Goal: Task Accomplishment & Management: Complete application form

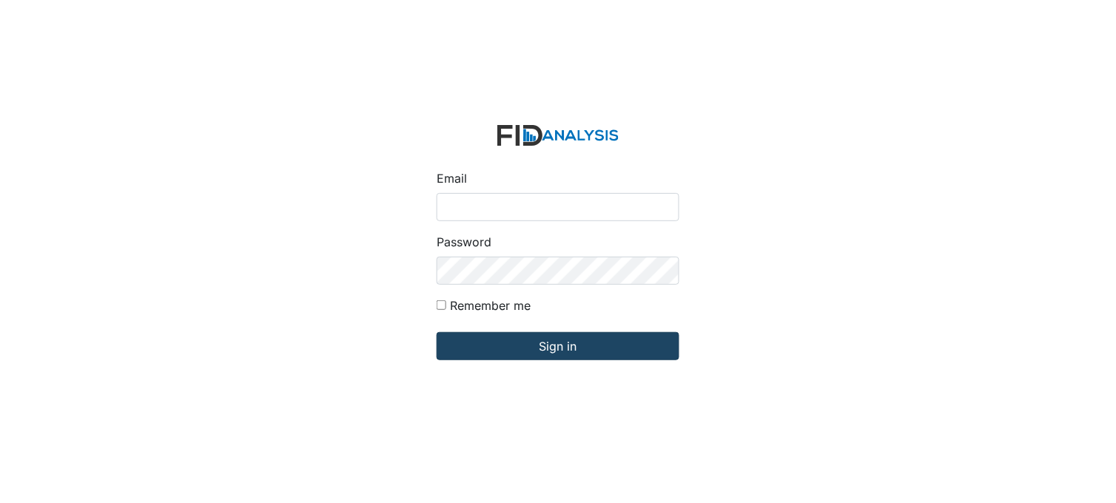
type input "[PERSON_NAME][EMAIL_ADDRESS][DOMAIN_NAME]"
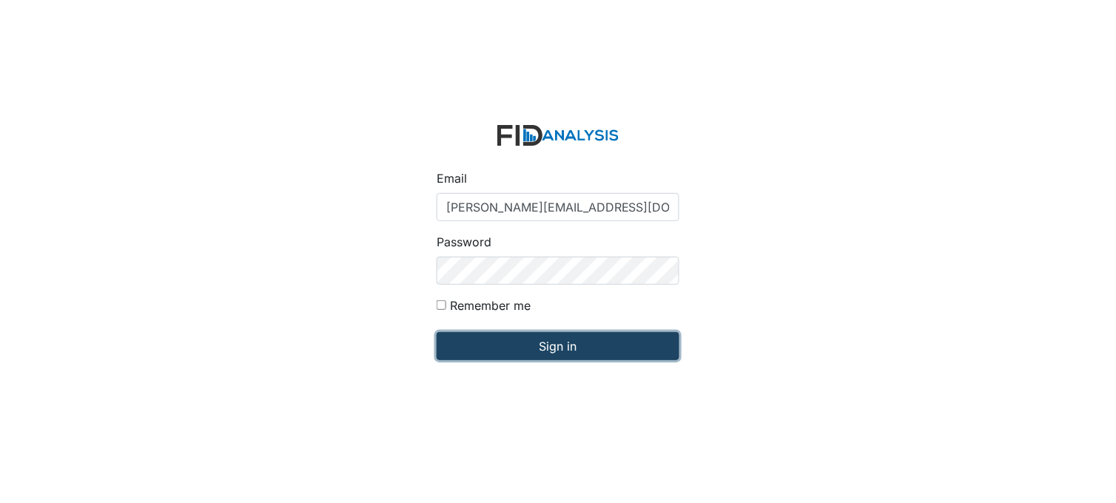
click at [542, 338] on input "Sign in" at bounding box center [557, 346] width 243 height 28
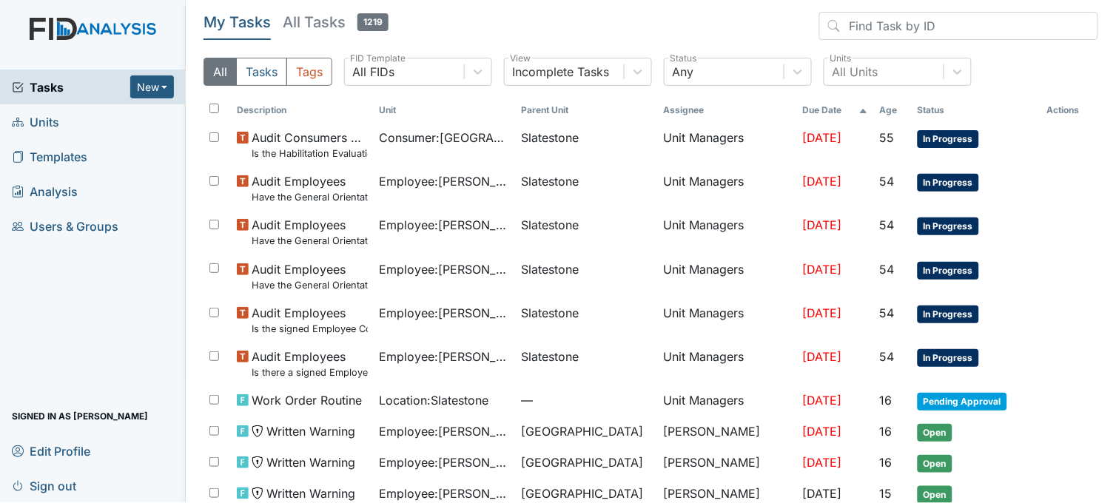
click at [54, 121] on span "Units" at bounding box center [35, 121] width 47 height 23
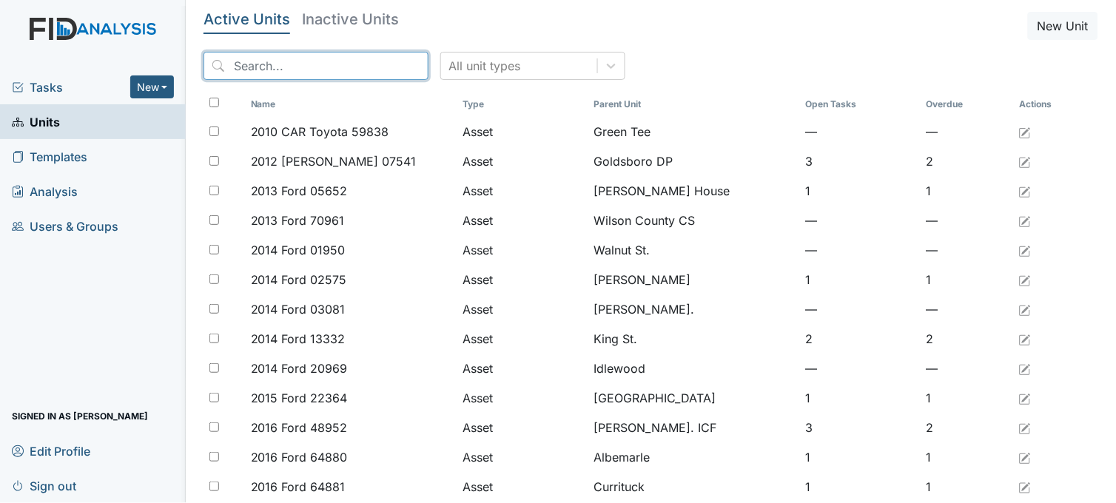
click at [357, 70] on input "search" at bounding box center [315, 66] width 225 height 28
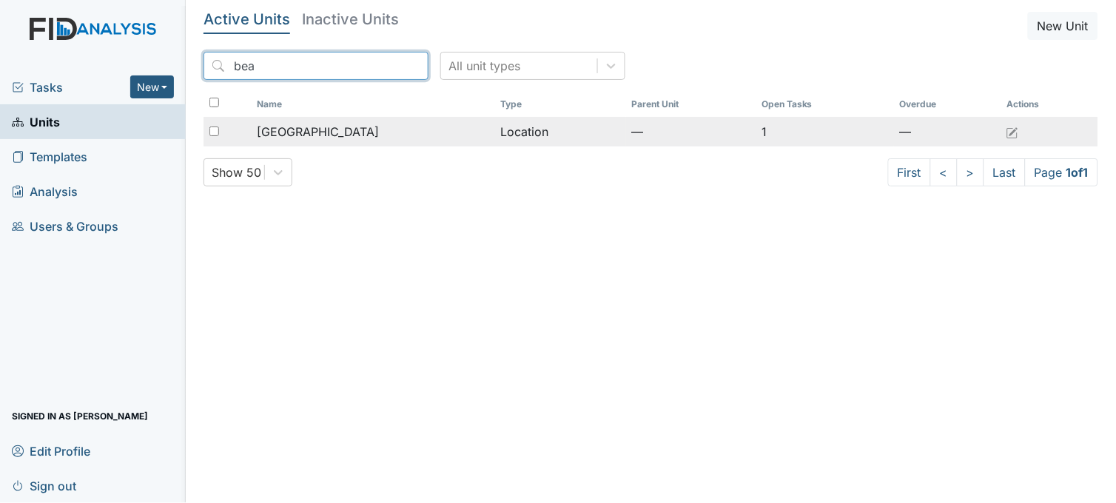
type input "bea"
click at [351, 124] on div "[GEOGRAPHIC_DATA]" at bounding box center [373, 132] width 232 height 18
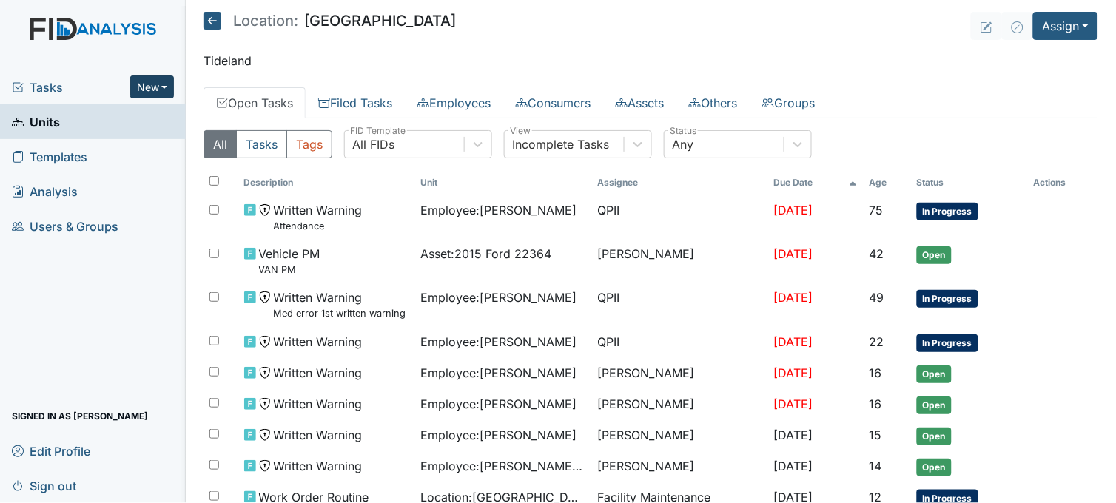
click at [135, 87] on button "New" at bounding box center [152, 86] width 44 height 23
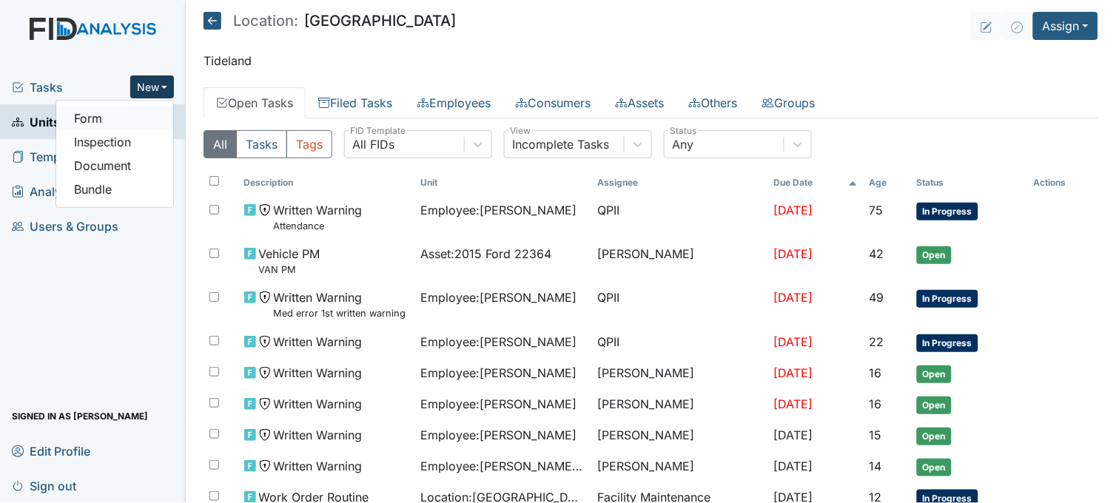
click at [111, 118] on link "Form" at bounding box center [114, 119] width 117 height 24
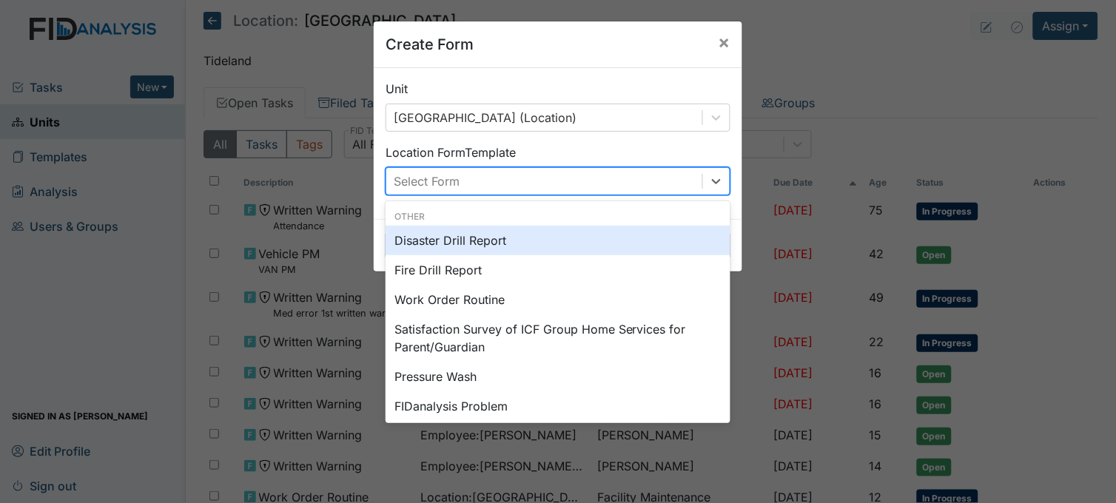
click at [451, 178] on div "Select Form" at bounding box center [427, 181] width 66 height 18
click at [718, 46] on span "×" at bounding box center [724, 41] width 12 height 21
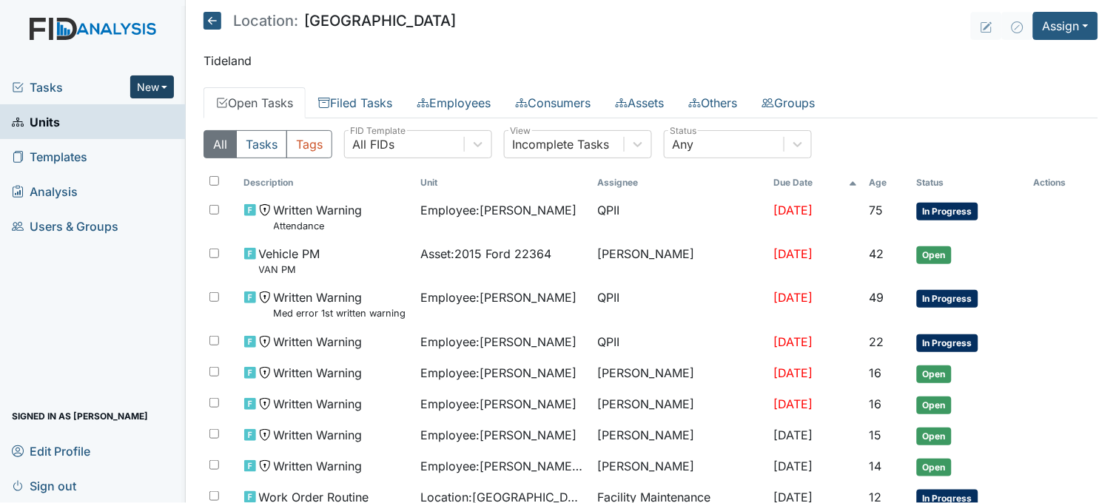
click at [131, 79] on button "New" at bounding box center [152, 86] width 44 height 23
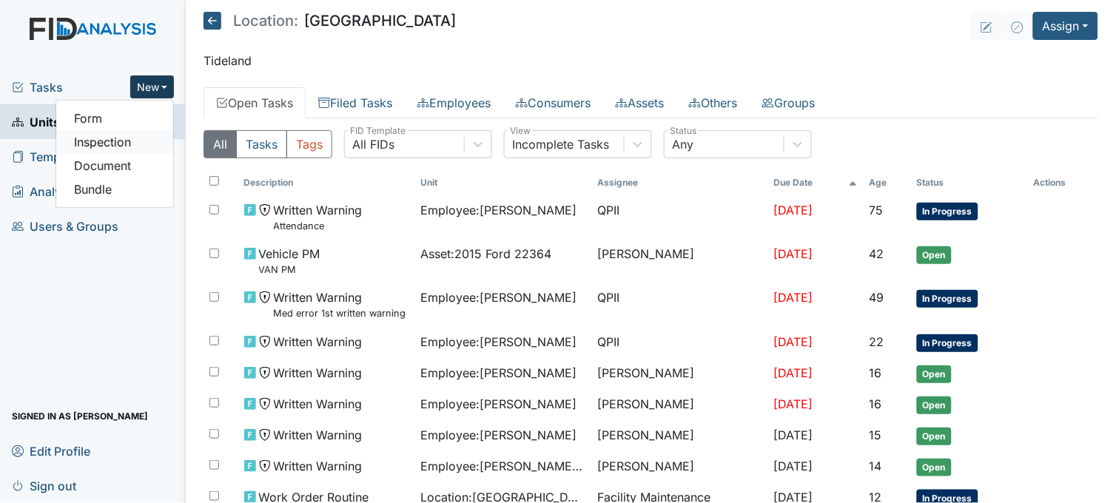
click at [133, 146] on link "Inspection" at bounding box center [114, 142] width 117 height 24
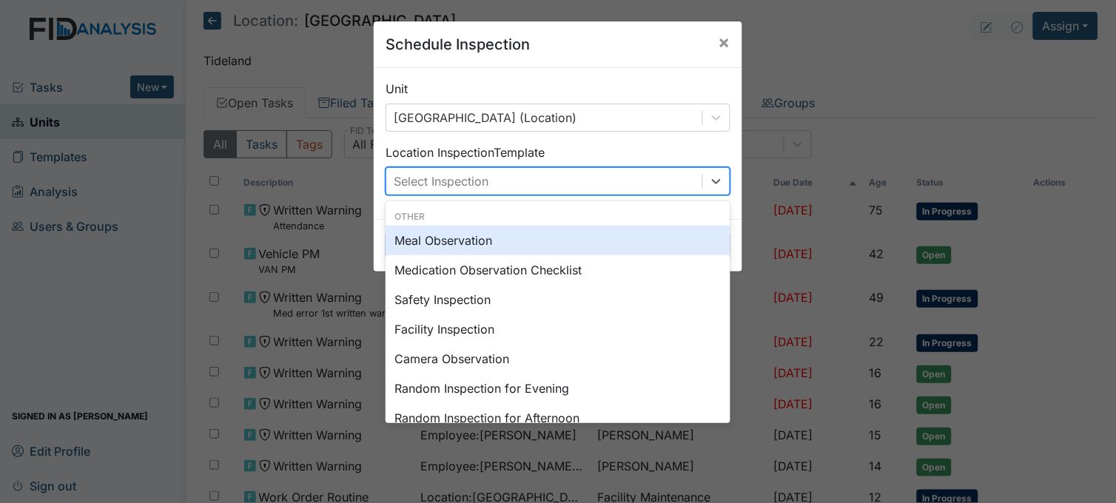
click at [531, 181] on div "Select Inspection" at bounding box center [544, 181] width 316 height 27
click at [493, 243] on div "Meal Observation" at bounding box center [557, 241] width 345 height 30
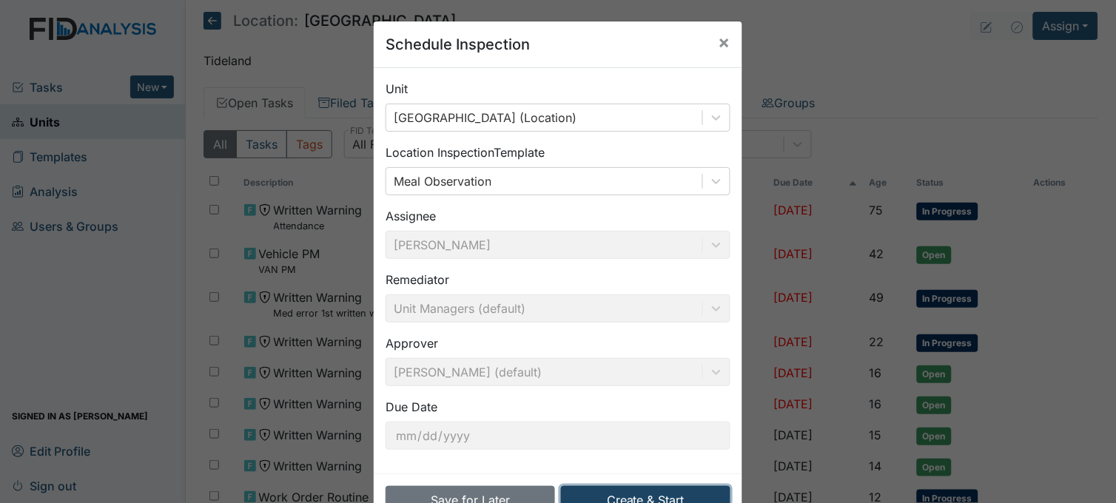
click at [666, 492] on button "Create & Start" at bounding box center [645, 500] width 169 height 28
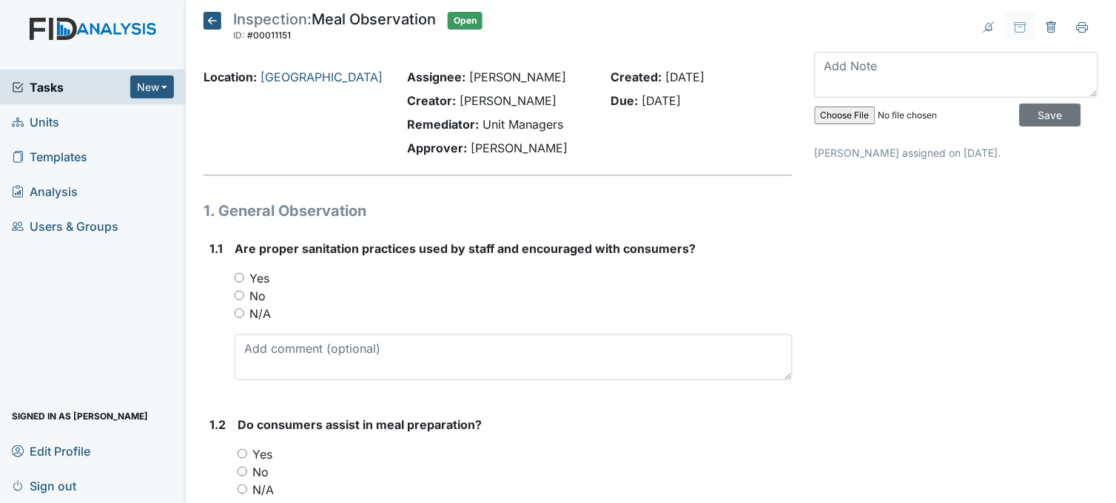
click at [242, 270] on div "Yes" at bounding box center [514, 278] width 558 height 18
click at [240, 275] on input "Yes" at bounding box center [240, 278] width 10 height 10
radio input "true"
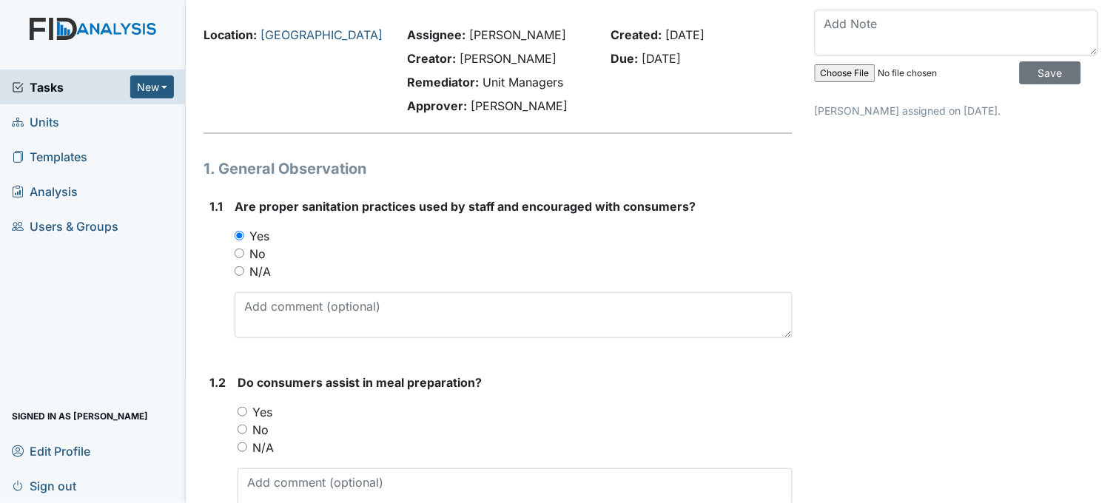
scroll to position [164, 0]
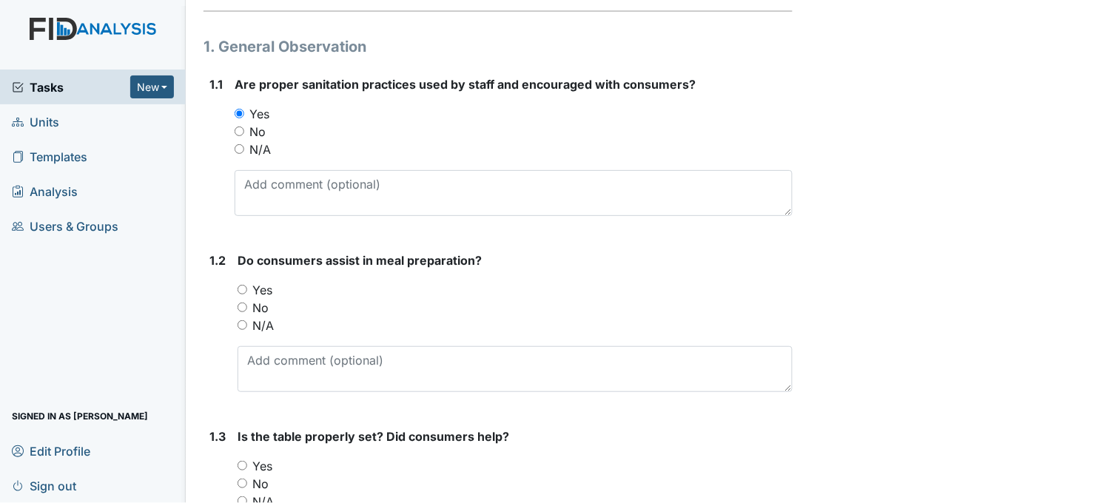
click at [245, 289] on input "Yes" at bounding box center [242, 290] width 10 height 10
radio input "true"
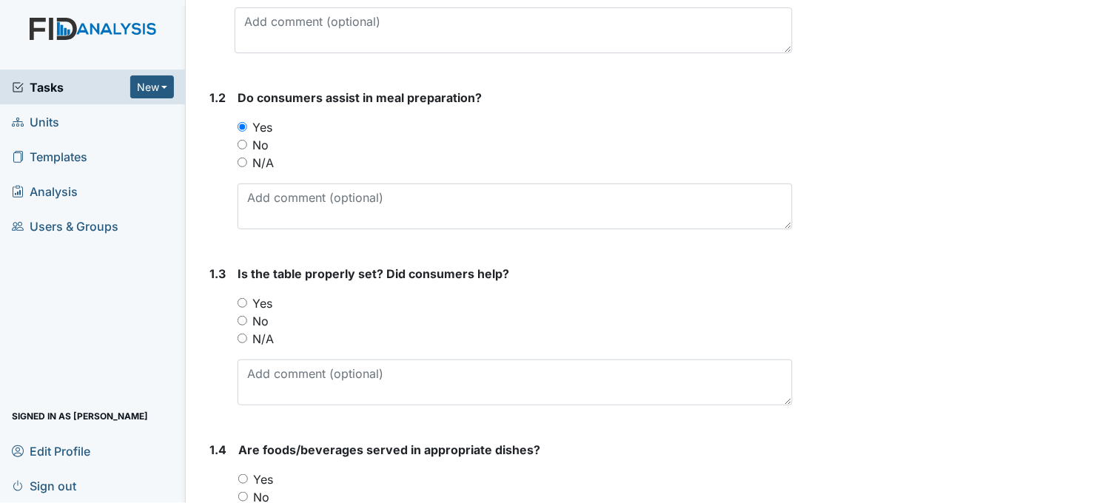
scroll to position [328, 0]
click at [242, 297] on input "Yes" at bounding box center [242, 302] width 10 height 10
radio input "true"
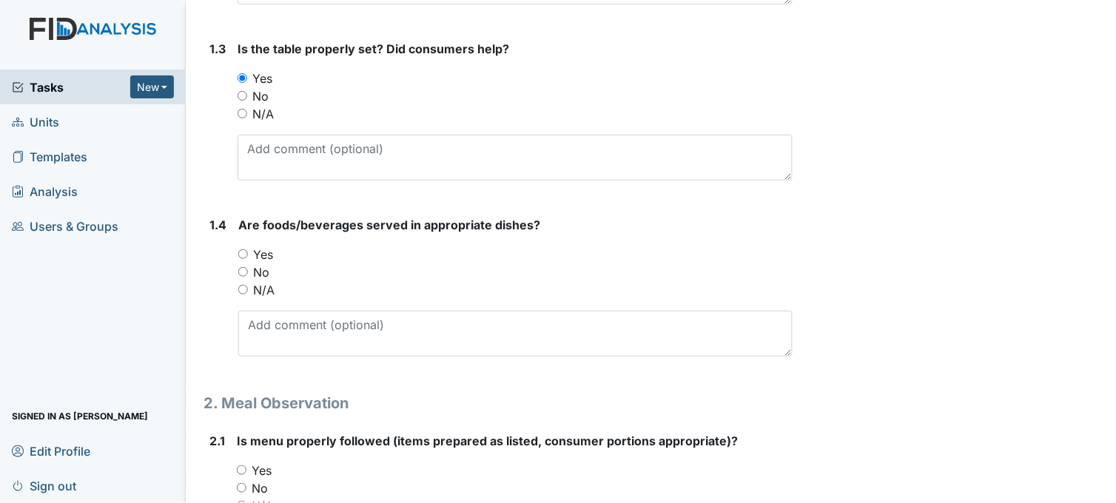
scroll to position [575, 0]
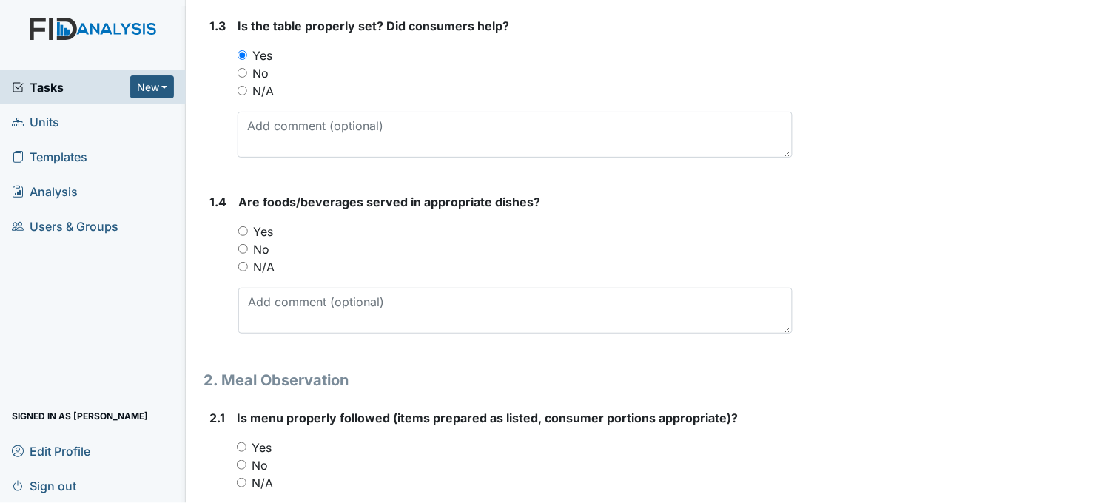
click at [246, 228] on input "Yes" at bounding box center [243, 231] width 10 height 10
radio input "true"
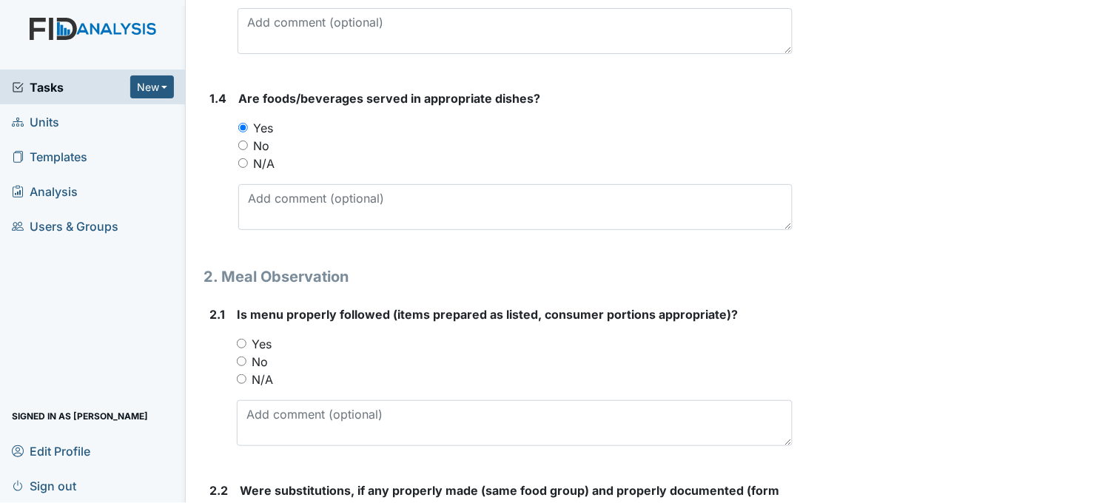
scroll to position [740, 0]
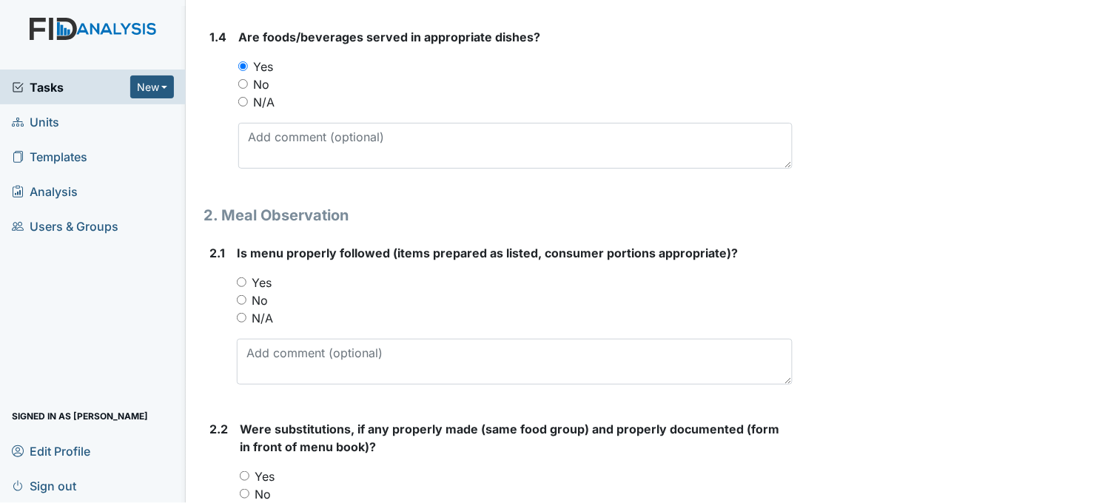
click at [238, 281] on input "Yes" at bounding box center [242, 282] width 10 height 10
radio input "true"
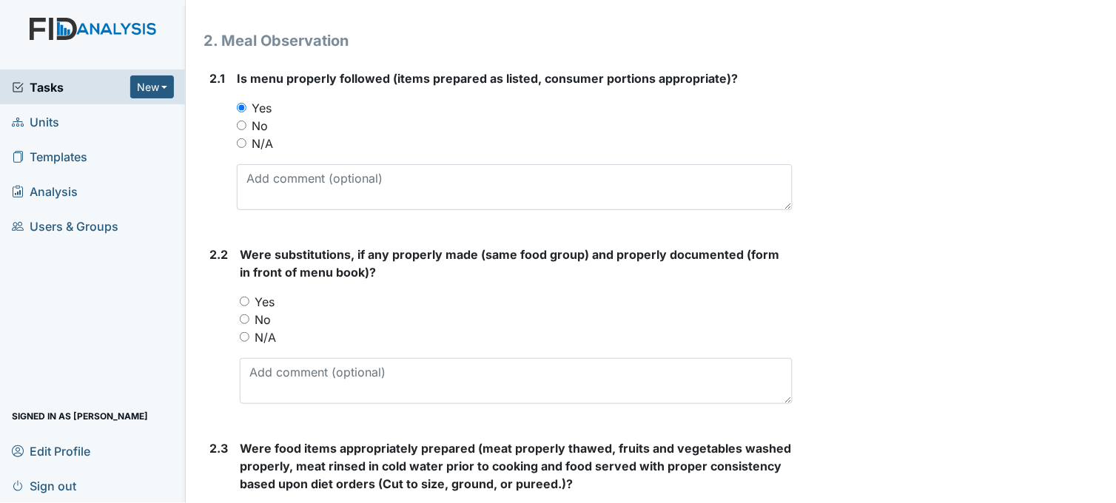
scroll to position [986, 0]
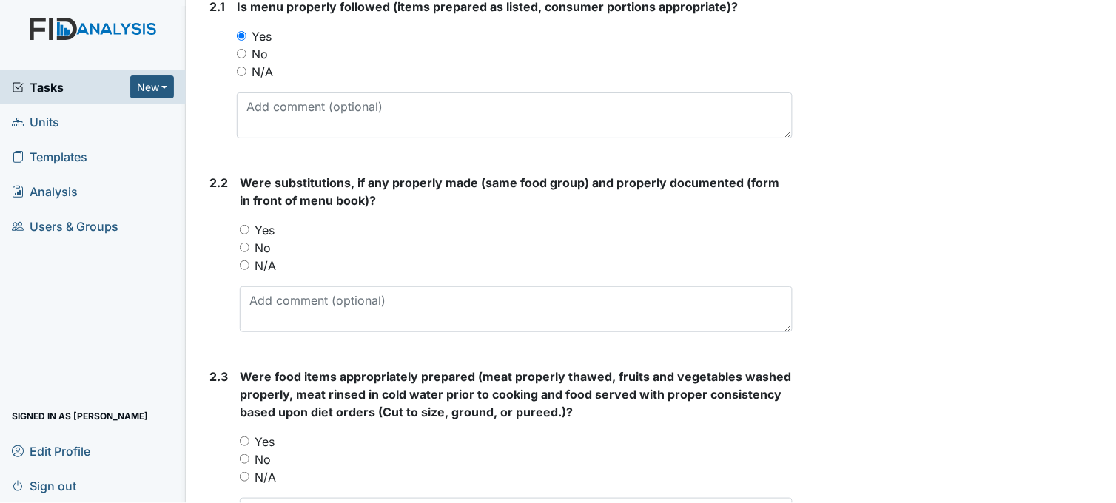
click at [247, 244] on input "No" at bounding box center [245, 248] width 10 height 10
radio input "true"
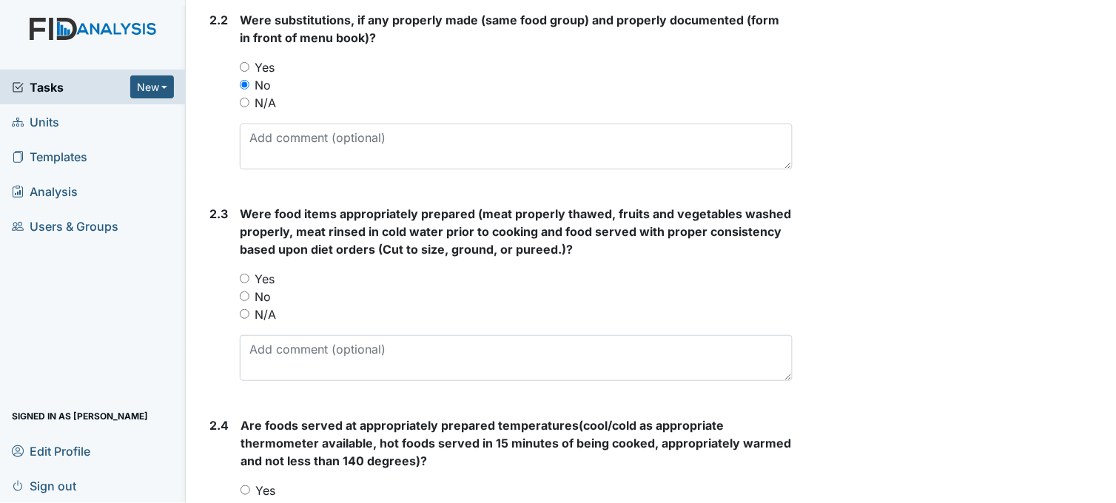
scroll to position [1150, 0]
click at [247, 275] on input "Yes" at bounding box center [245, 277] width 10 height 10
radio input "true"
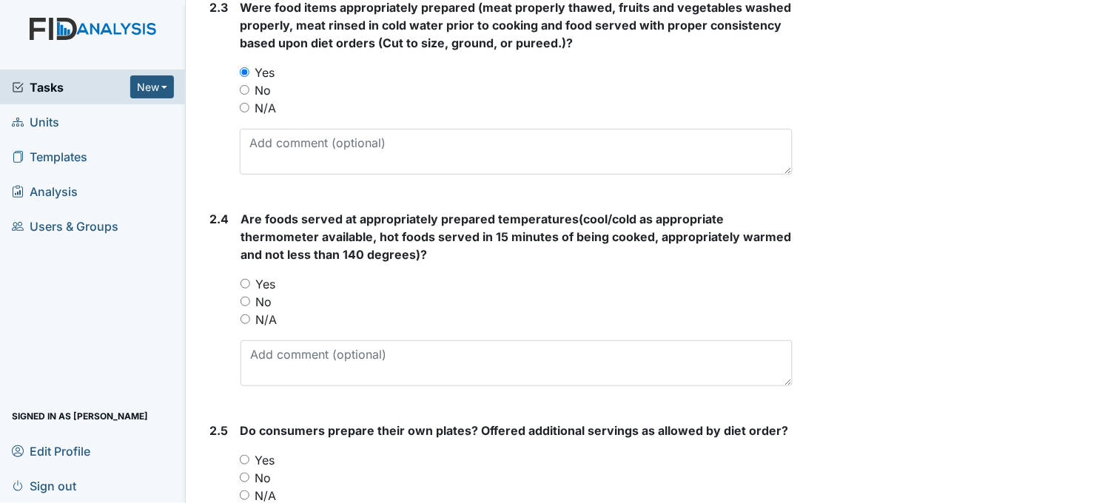
scroll to position [1480, 0]
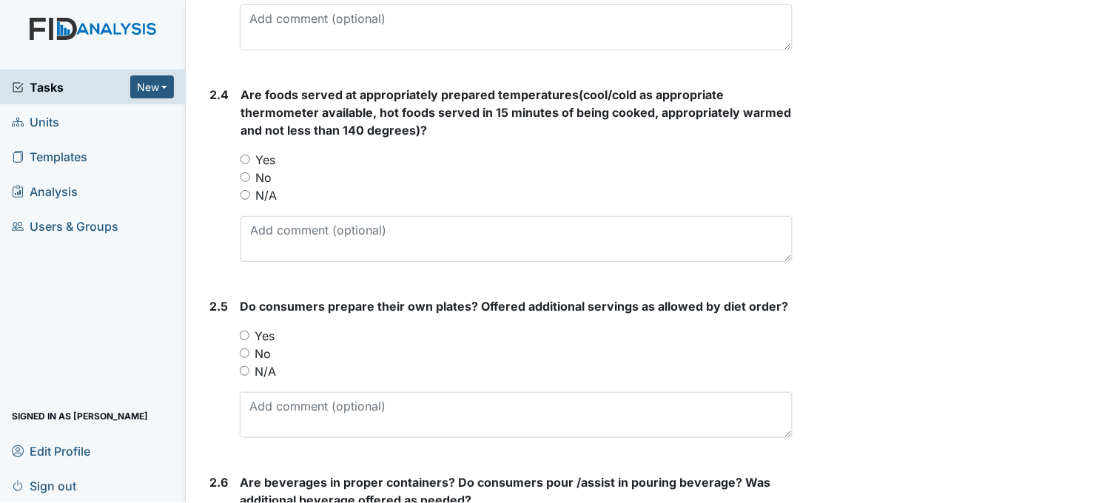
click at [245, 152] on div "Yes" at bounding box center [516, 160] width 552 height 18
click at [249, 158] on input "Yes" at bounding box center [245, 160] width 10 height 10
radio input "true"
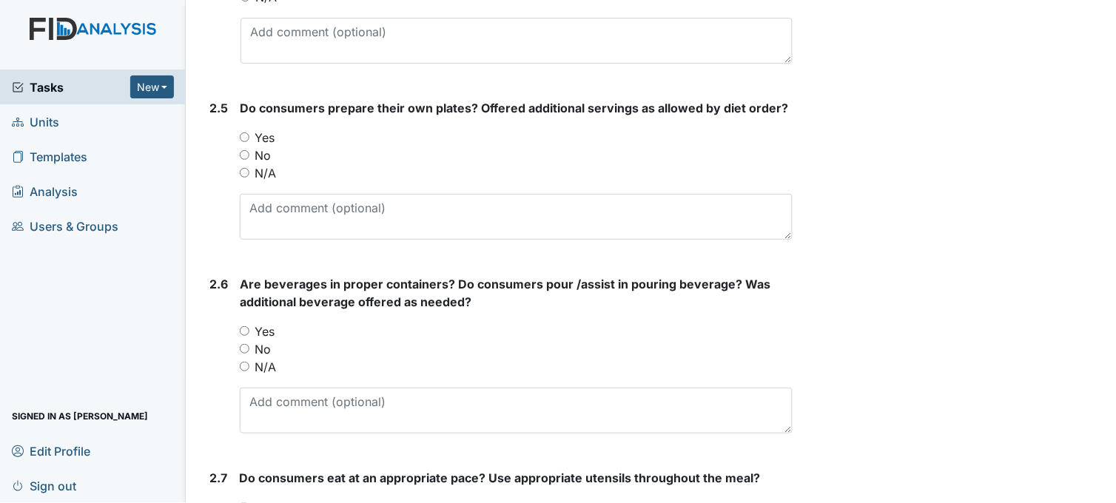
scroll to position [1726, 0]
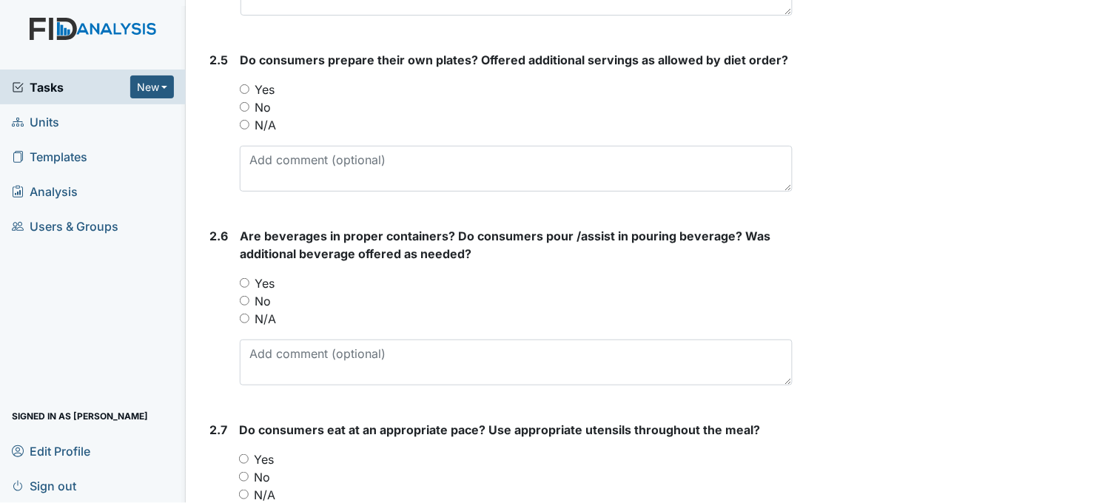
click at [247, 89] on input "Yes" at bounding box center [245, 89] width 10 height 10
radio input "true"
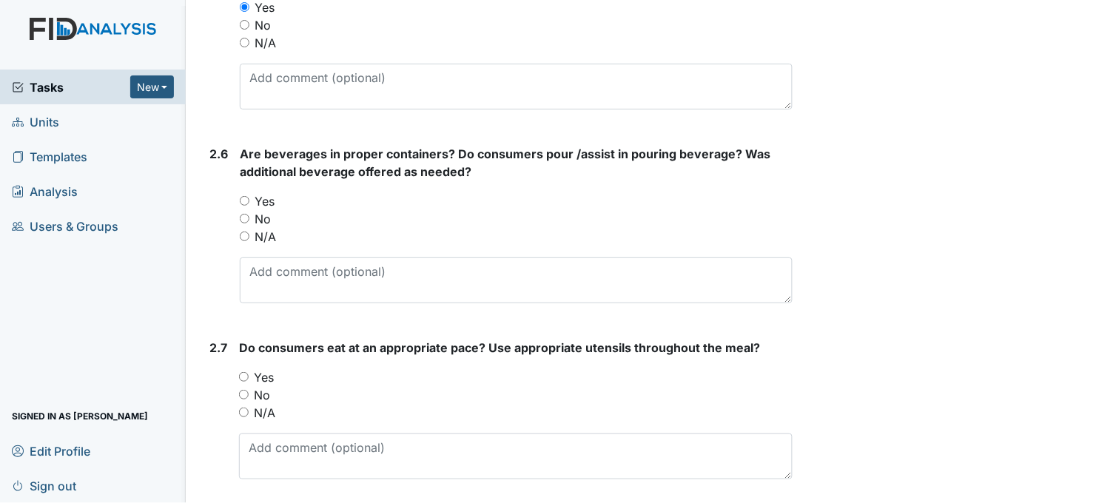
click at [248, 198] on input "Yes" at bounding box center [245, 201] width 10 height 10
radio input "true"
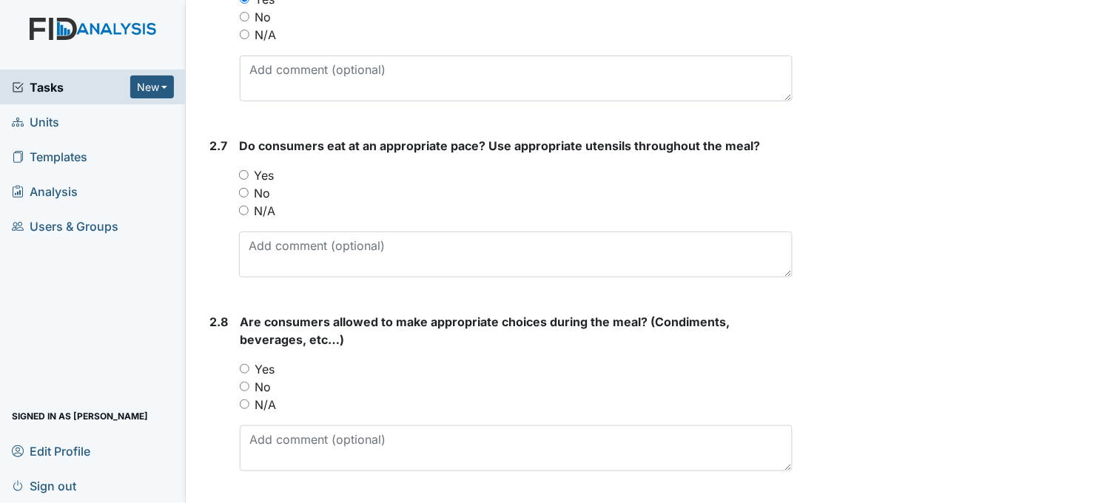
scroll to position [2054, 0]
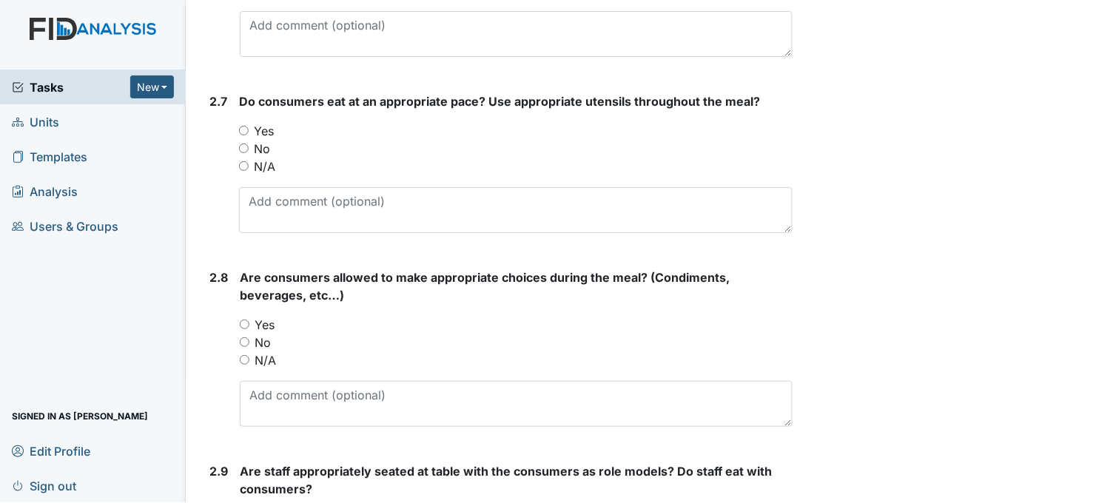
click at [245, 129] on input "Yes" at bounding box center [244, 131] width 10 height 10
radio input "true"
click at [240, 323] on input "Yes" at bounding box center [245, 325] width 10 height 10
radio input "true"
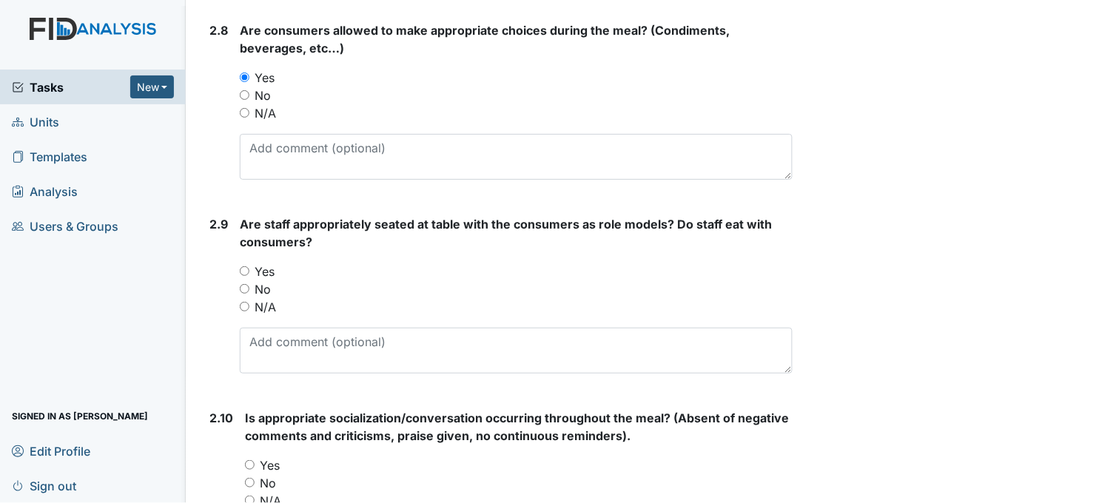
scroll to position [2384, 0]
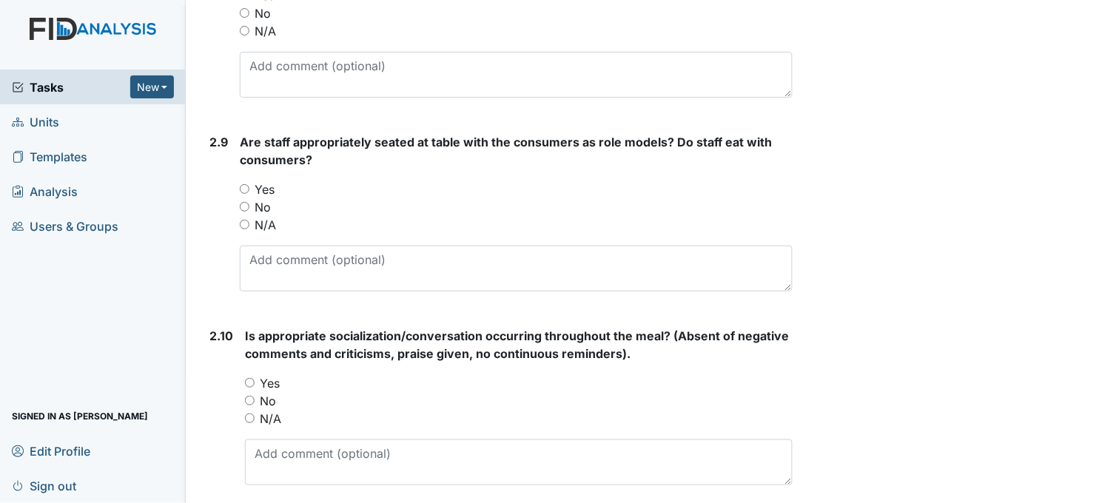
click at [245, 188] on input "Yes" at bounding box center [245, 189] width 10 height 10
radio input "true"
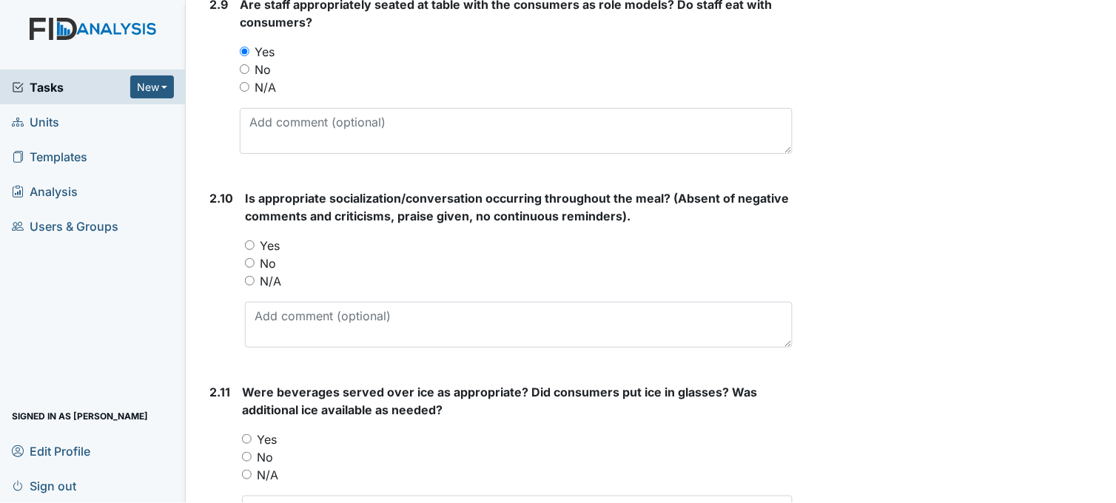
scroll to position [2548, 0]
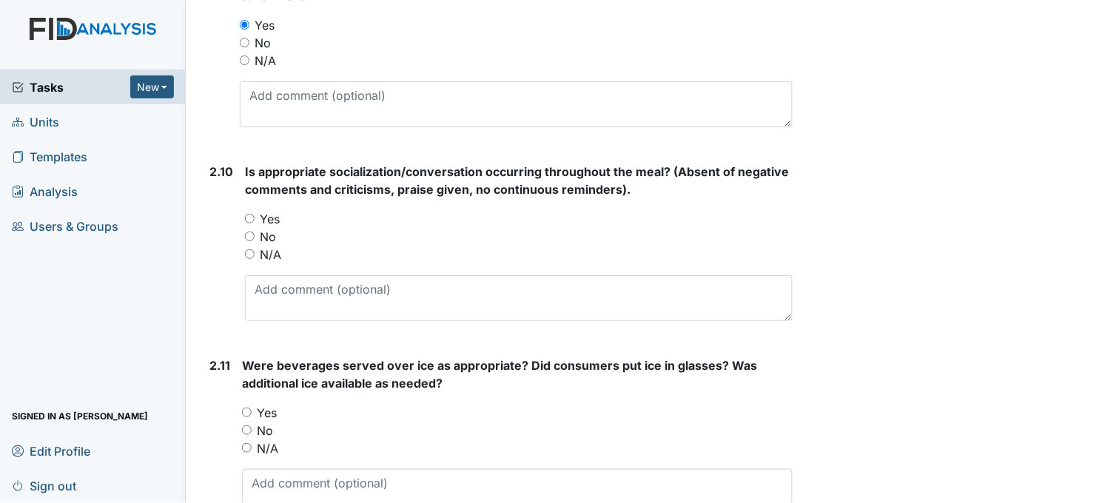
click at [249, 215] on input "Yes" at bounding box center [250, 219] width 10 height 10
radio input "true"
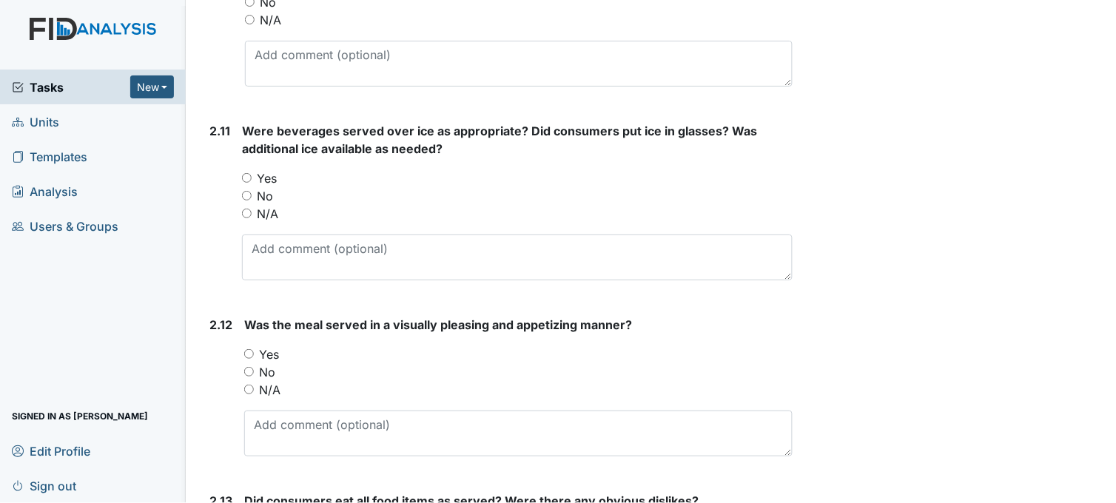
scroll to position [2794, 0]
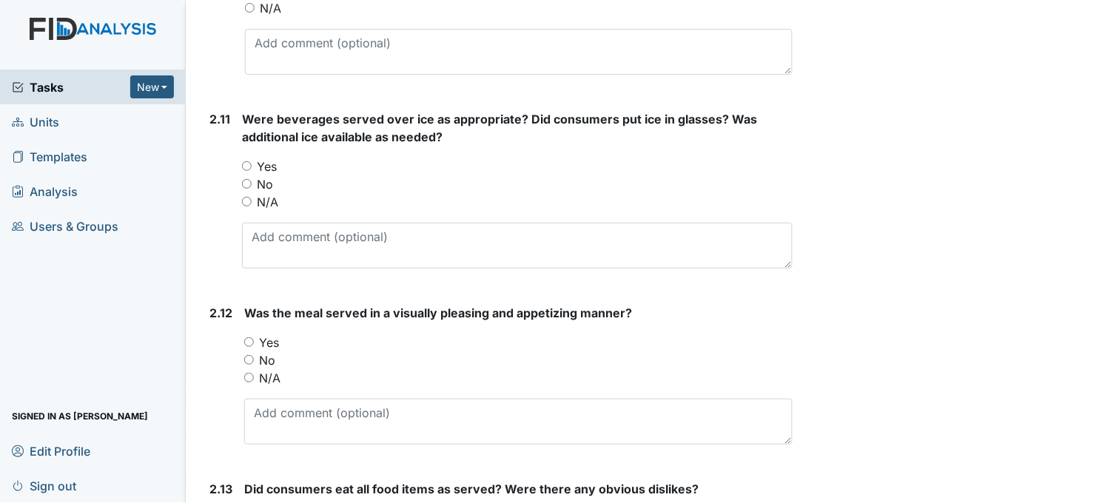
click at [245, 165] on input "Yes" at bounding box center [247, 166] width 10 height 10
radio input "true"
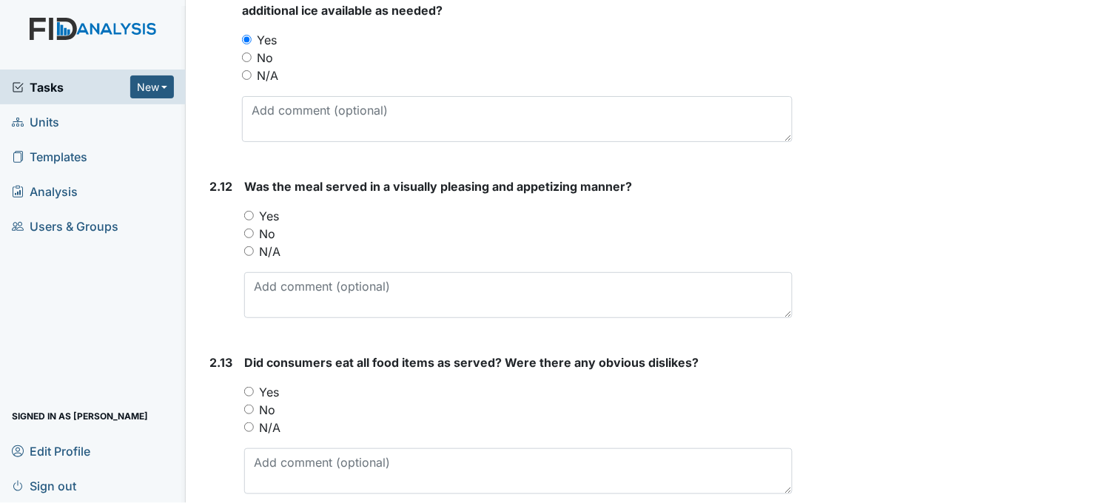
scroll to position [2959, 0]
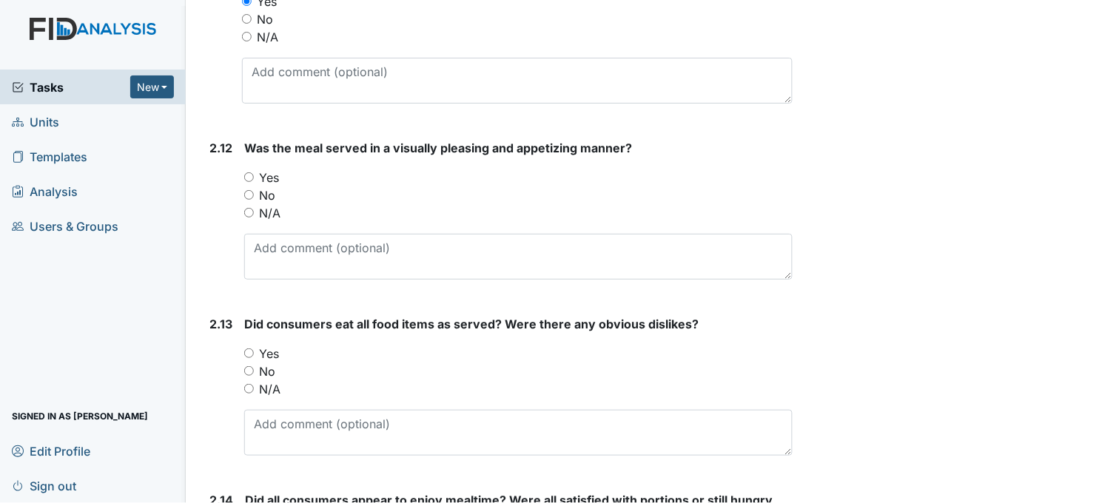
click at [245, 175] on input "Yes" at bounding box center [249, 177] width 10 height 10
radio input "true"
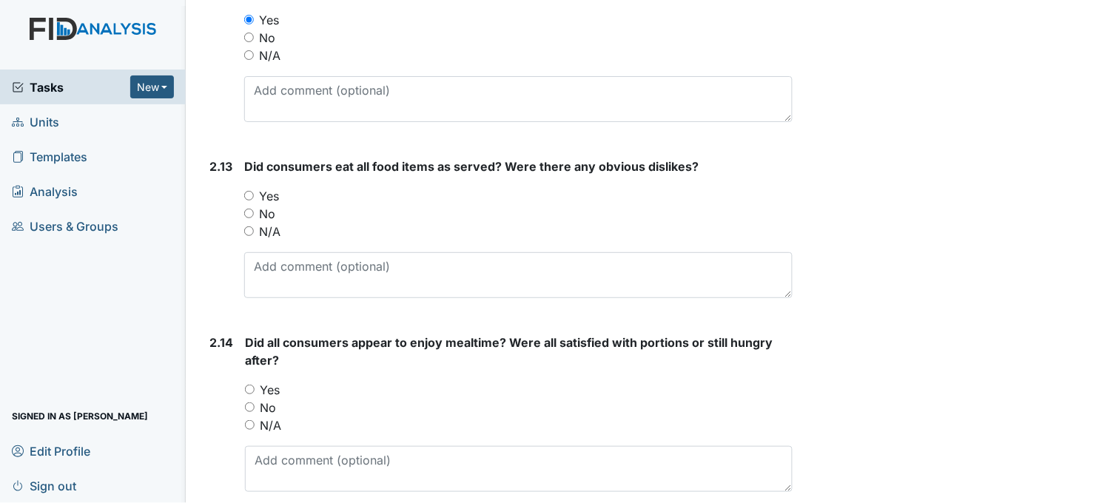
scroll to position [3124, 0]
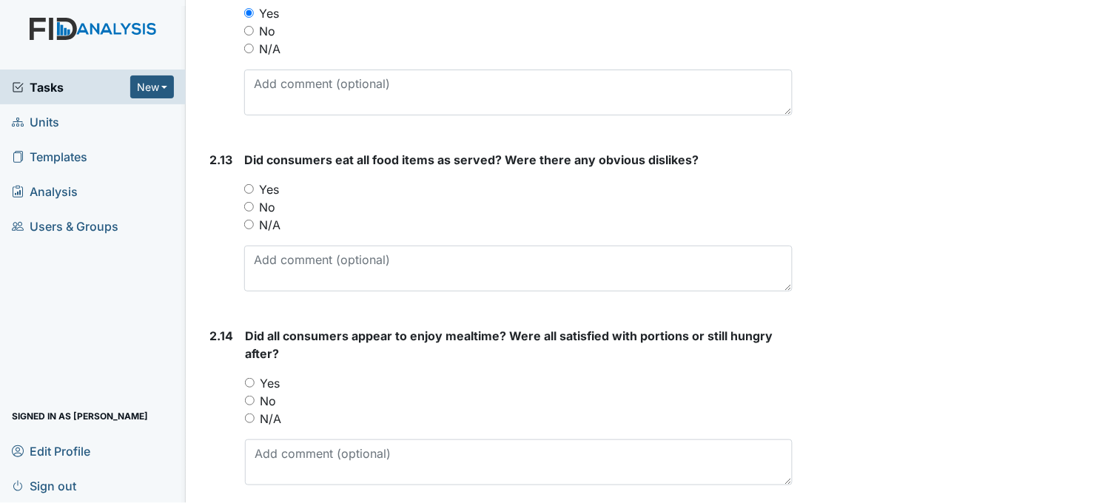
click at [248, 190] on input "Yes" at bounding box center [249, 189] width 10 height 10
radio input "true"
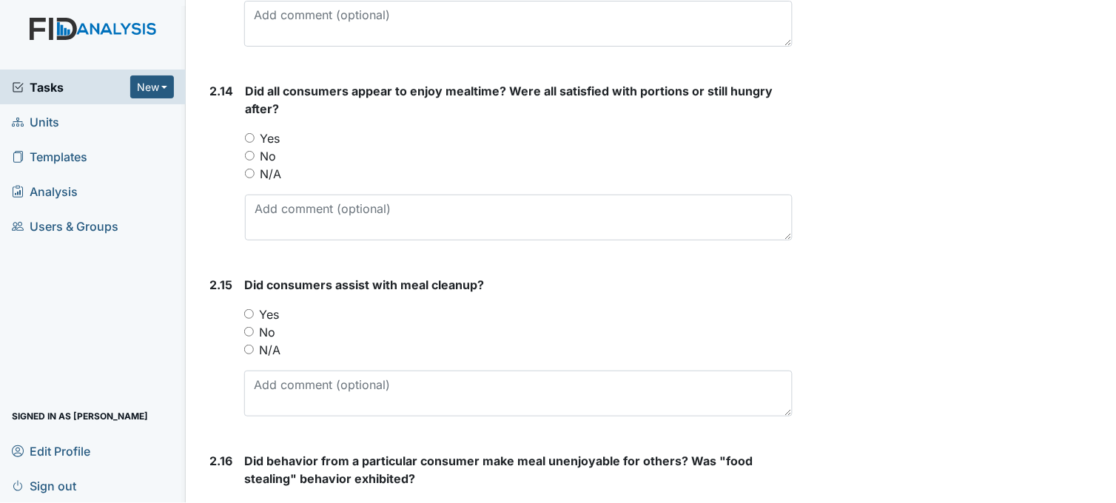
scroll to position [3370, 0]
click at [247, 138] on input "Yes" at bounding box center [250, 137] width 10 height 10
radio input "true"
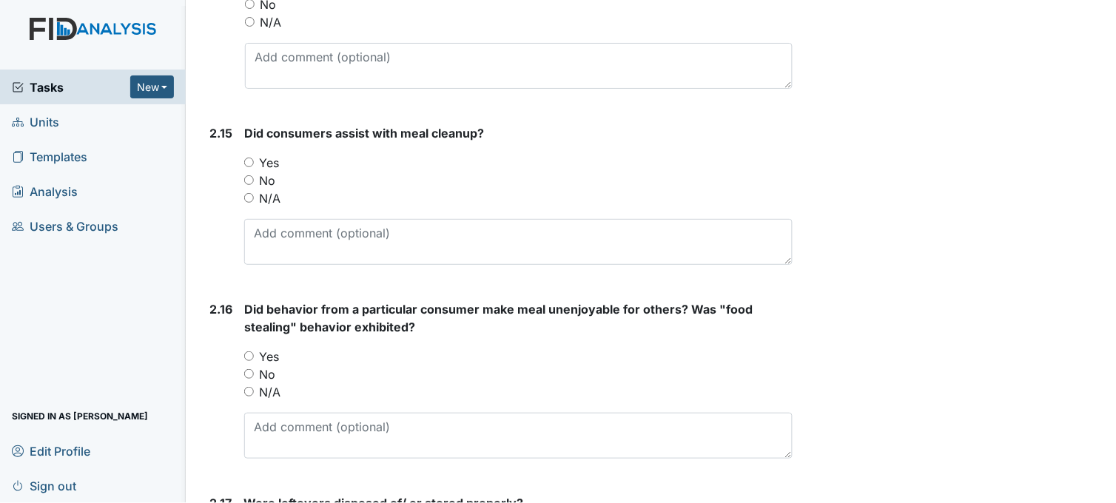
scroll to position [3534, 0]
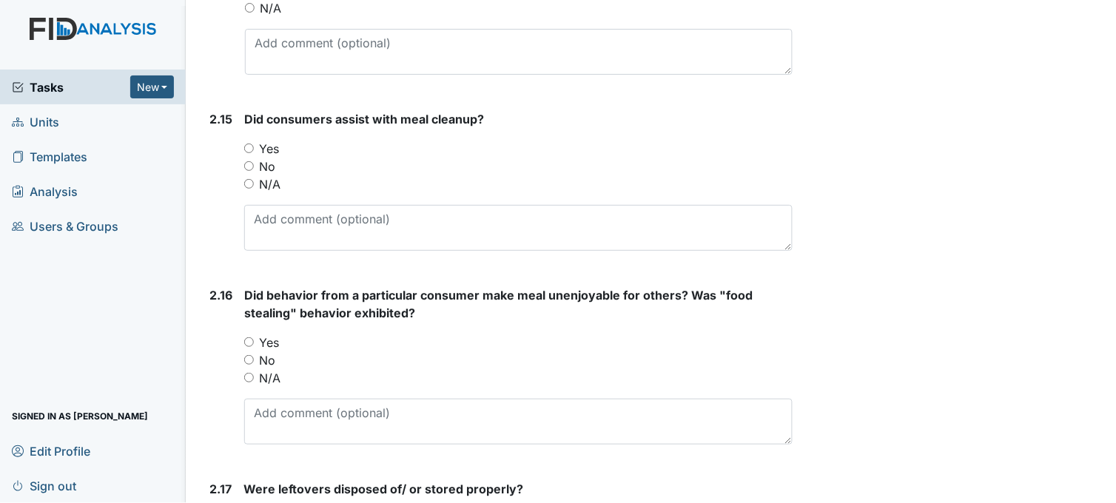
click at [248, 148] on input "Yes" at bounding box center [249, 149] width 10 height 10
radio input "true"
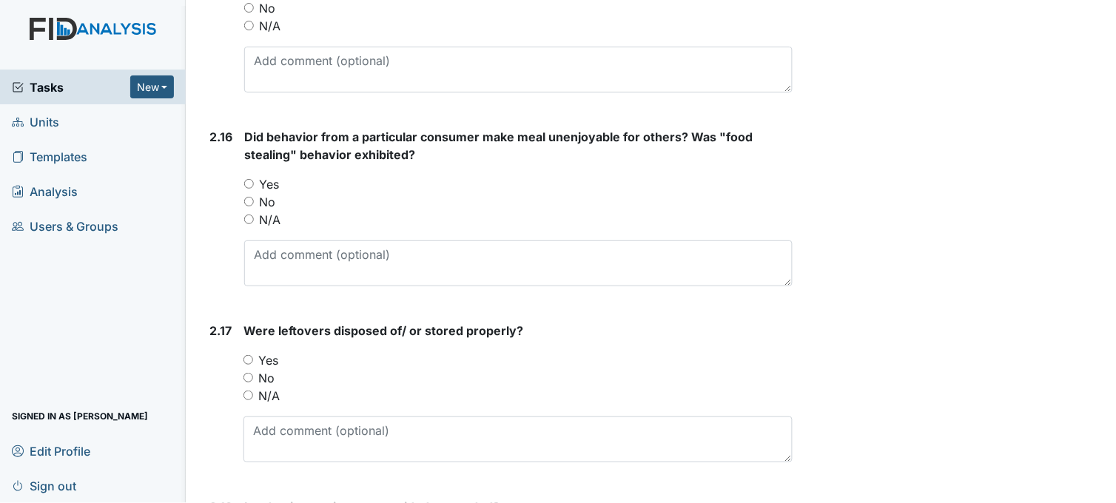
scroll to position [3699, 0]
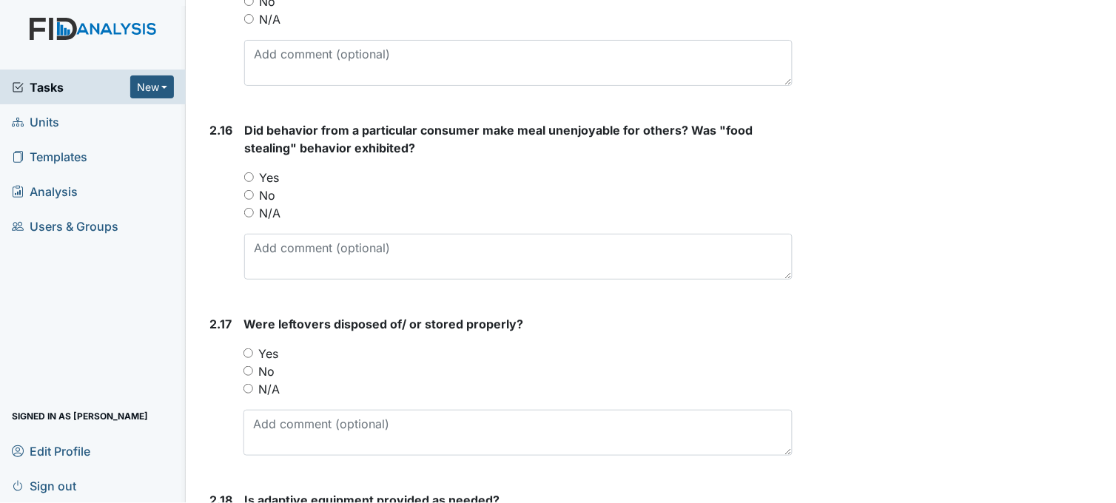
click at [250, 198] on input "No" at bounding box center [249, 195] width 10 height 10
radio input "true"
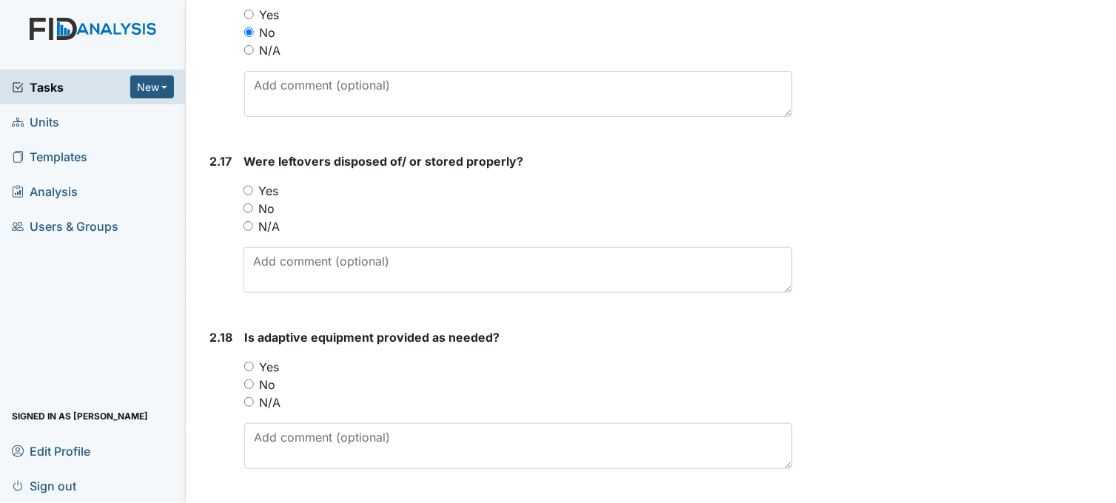
scroll to position [3863, 0]
click at [246, 189] on input "Yes" at bounding box center [248, 189] width 10 height 10
radio input "true"
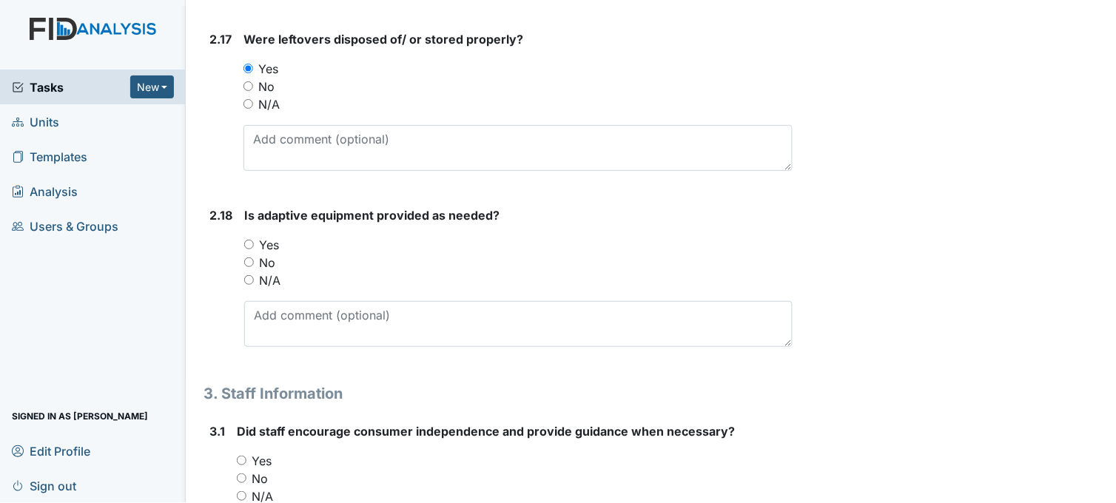
scroll to position [4028, 0]
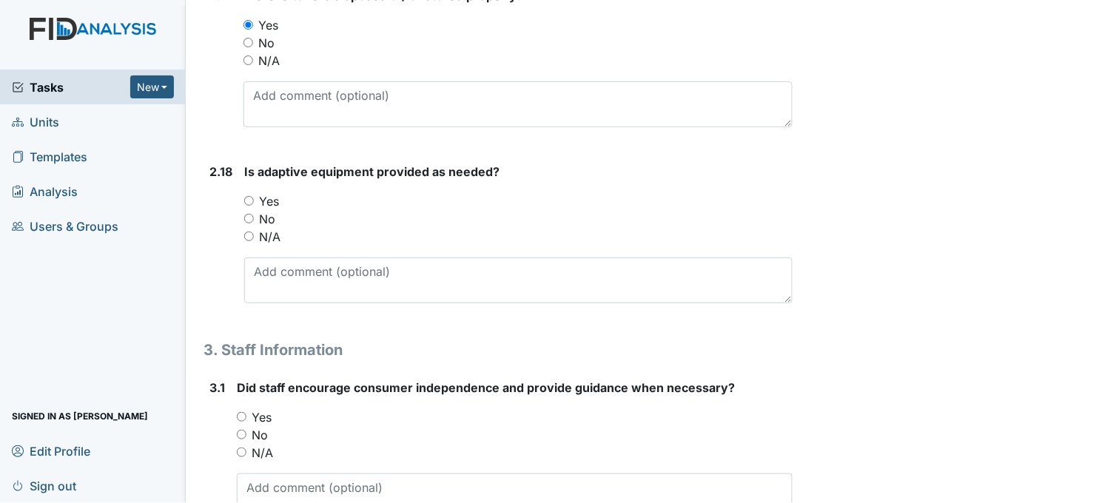
click at [250, 198] on input "Yes" at bounding box center [249, 201] width 10 height 10
radio input "true"
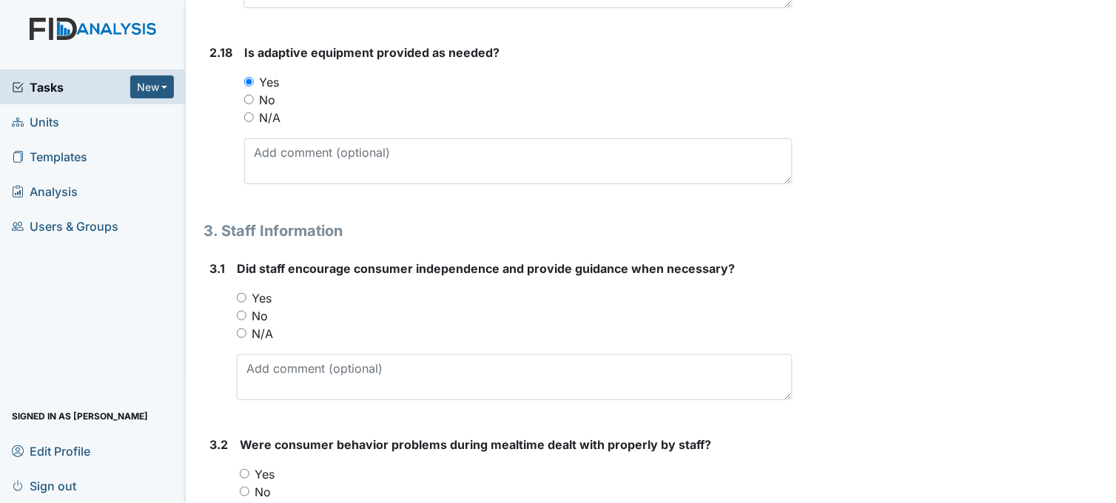
scroll to position [4274, 0]
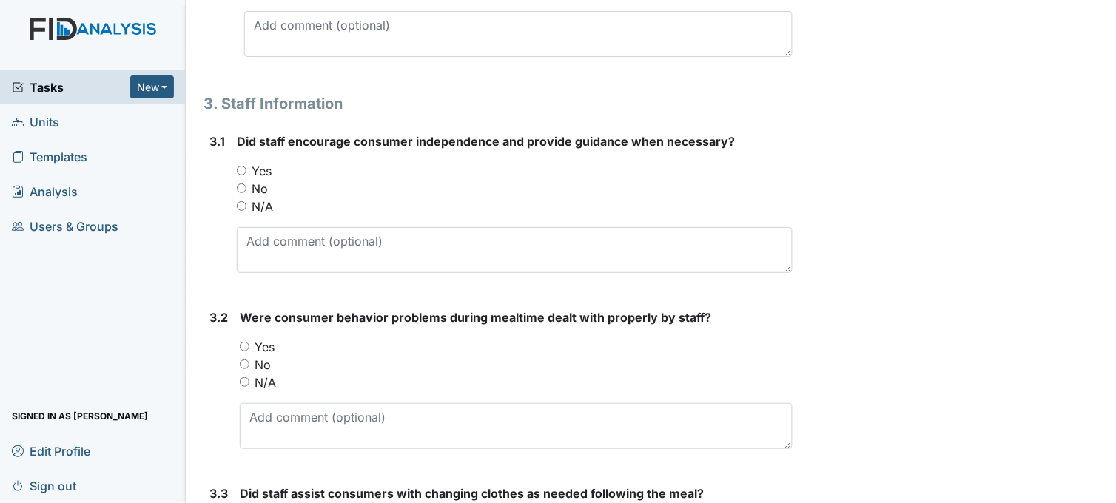
click at [238, 172] on input "Yes" at bounding box center [242, 171] width 10 height 10
radio input "true"
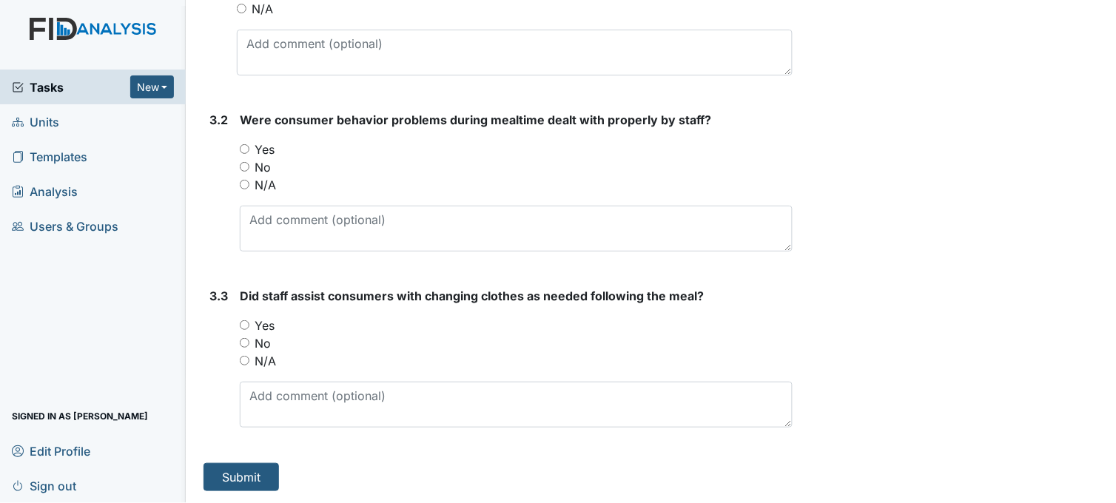
scroll to position [4474, 0]
click at [247, 164] on input "No" at bounding box center [245, 167] width 10 height 10
radio input "true"
click at [244, 180] on input "N/A" at bounding box center [245, 185] width 10 height 10
radio input "true"
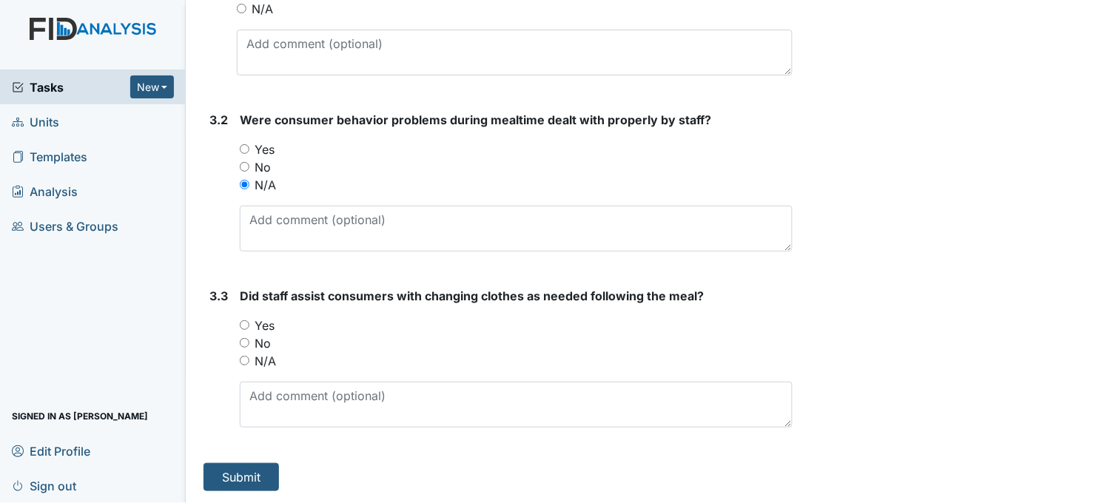
click at [246, 359] on input "N/A" at bounding box center [245, 361] width 10 height 10
radio input "true"
click at [231, 471] on button "Submit" at bounding box center [240, 477] width 75 height 28
